Goal: Task Accomplishment & Management: Use online tool/utility

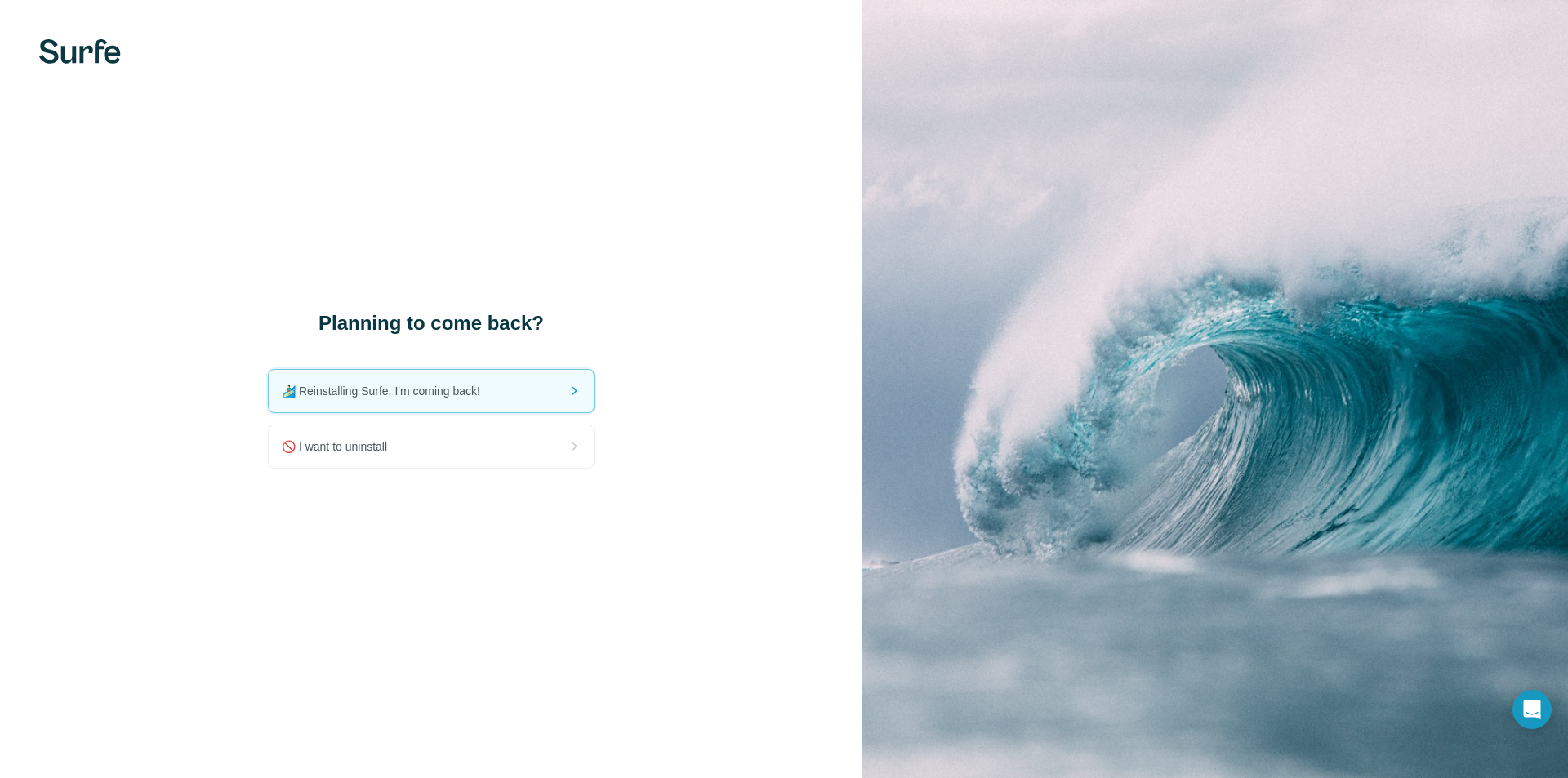
click at [978, 405] on img at bounding box center [1215, 389] width 706 height 778
click at [803, 444] on div "Planning to come back? 🏄🏻‍♂️ Reinstalling Surfe, I'm coming back! 🚫 I want to u…" at bounding box center [431, 389] width 862 height 778
click at [1098, 331] on img at bounding box center [1215, 389] width 706 height 778
click at [786, 349] on div "Planning to come back? 🏄🏻‍♂️ Reinstalling Surfe, I'm coming back! 🚫 I want to u…" at bounding box center [431, 389] width 862 height 778
click at [738, 435] on div "Planning to come back? 🏄🏻‍♂️ Reinstalling Surfe, I'm coming back! 🚫 I want to u…" at bounding box center [431, 389] width 862 height 778
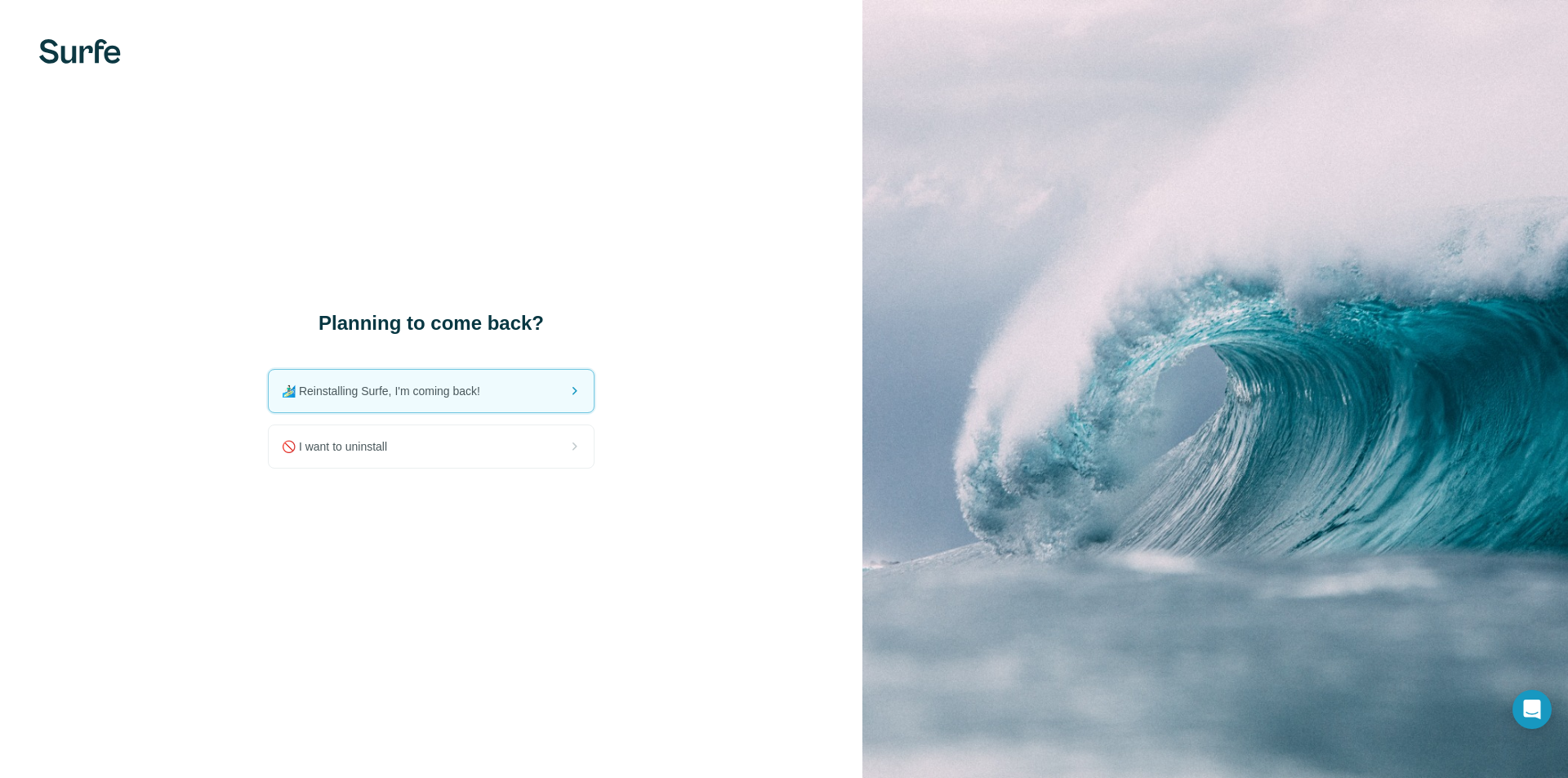
click at [733, 365] on div "Planning to come back? 🏄🏻‍♂️ Reinstalling Surfe, I'm coming back! 🚫 I want to u…" at bounding box center [431, 389] width 862 height 778
click at [767, 360] on div "Planning to come back? 🏄🏻‍♂️ Reinstalling Surfe, I'm coming back! 🚫 I want to u…" at bounding box center [431, 389] width 862 height 778
click at [806, 311] on div "Planning to come back? 🏄🏻‍♂️ Reinstalling Surfe, I'm coming back! 🚫 I want to u…" at bounding box center [431, 389] width 862 height 778
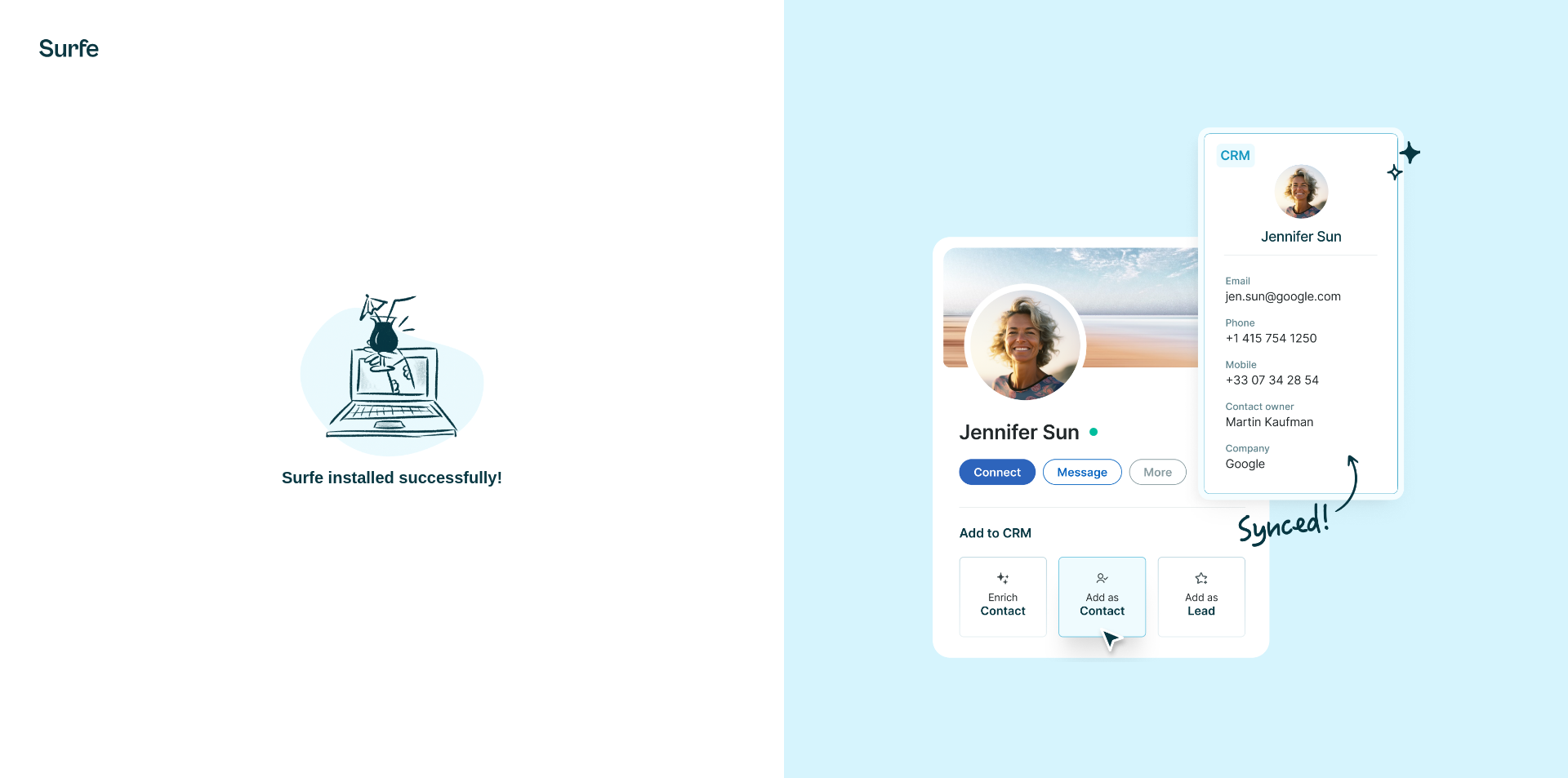
click at [748, 329] on div "Surfe installed successfully!" at bounding box center [391, 389] width 718 height 200
